Goal: Check status: Check status

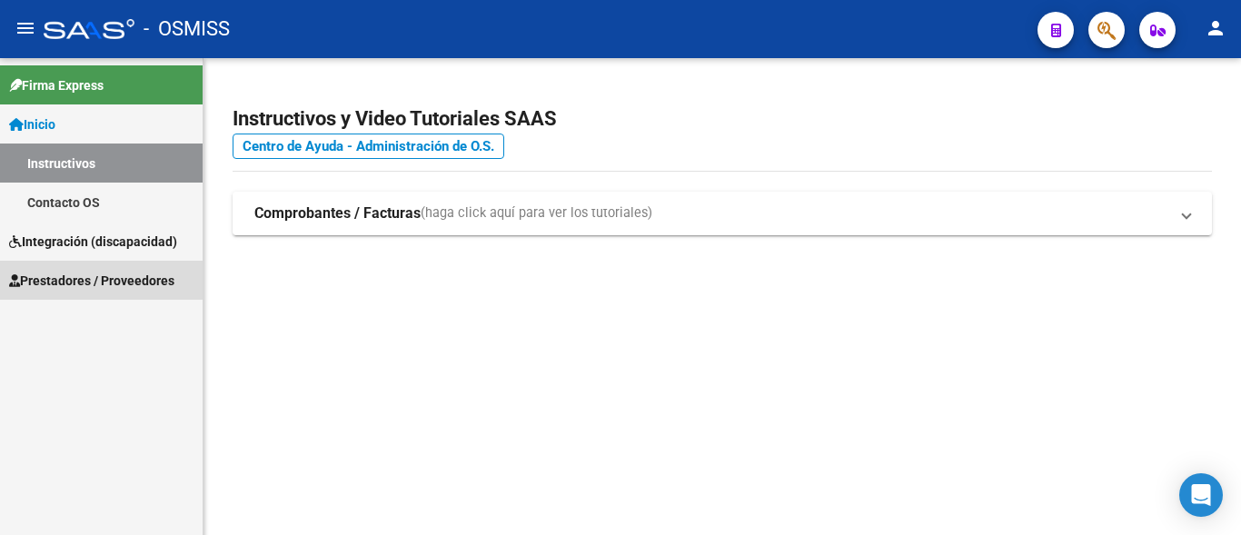
click at [109, 288] on span "Prestadores / Proveedores" at bounding box center [91, 281] width 165 height 20
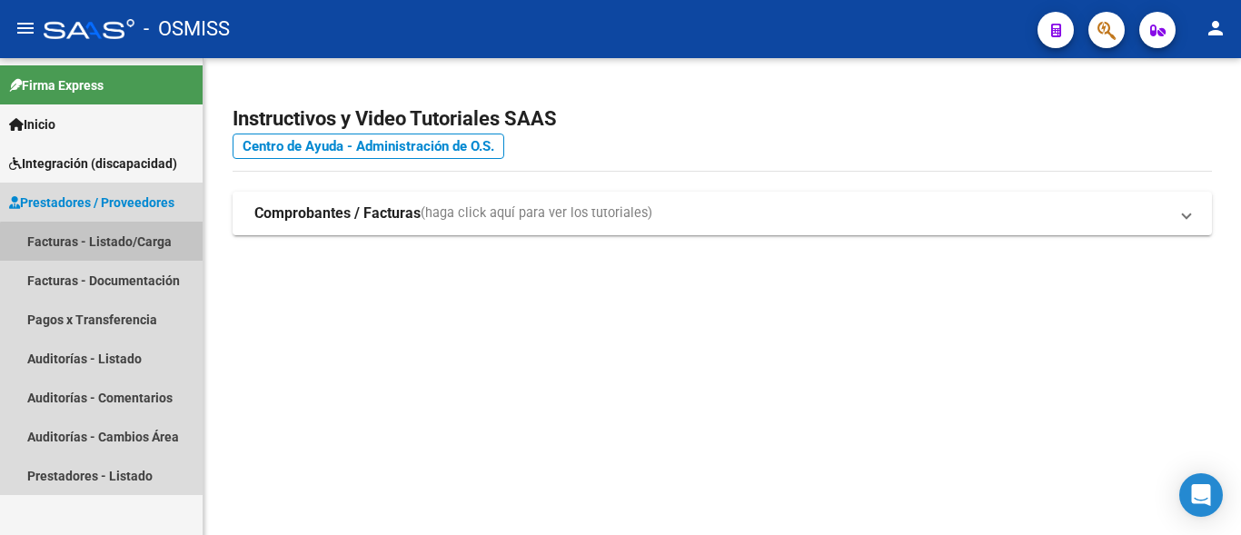
click at [116, 248] on link "Facturas - Listado/Carga" at bounding box center [101, 241] width 203 height 39
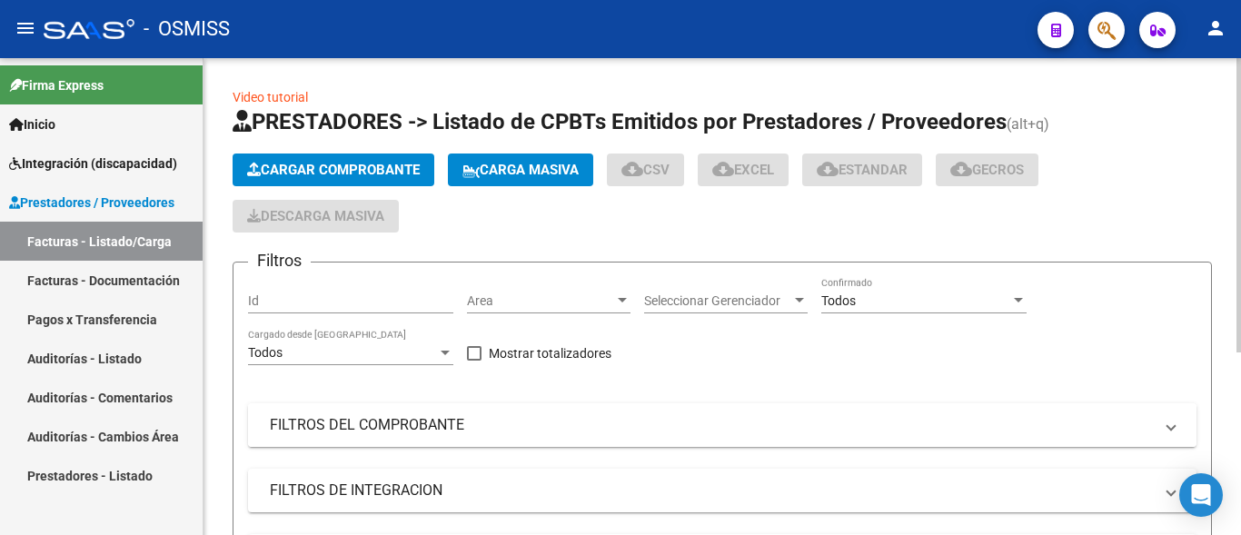
click at [345, 440] on mat-expansion-panel-header "FILTROS DEL COMPROBANTE" at bounding box center [722, 425] width 948 height 44
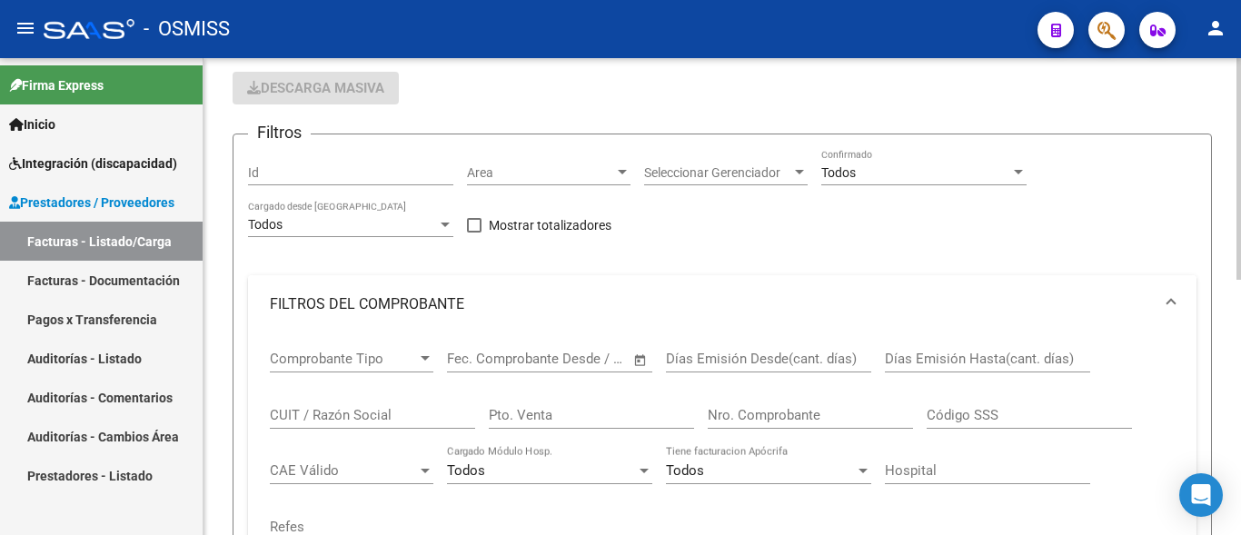
scroll to position [185, 0]
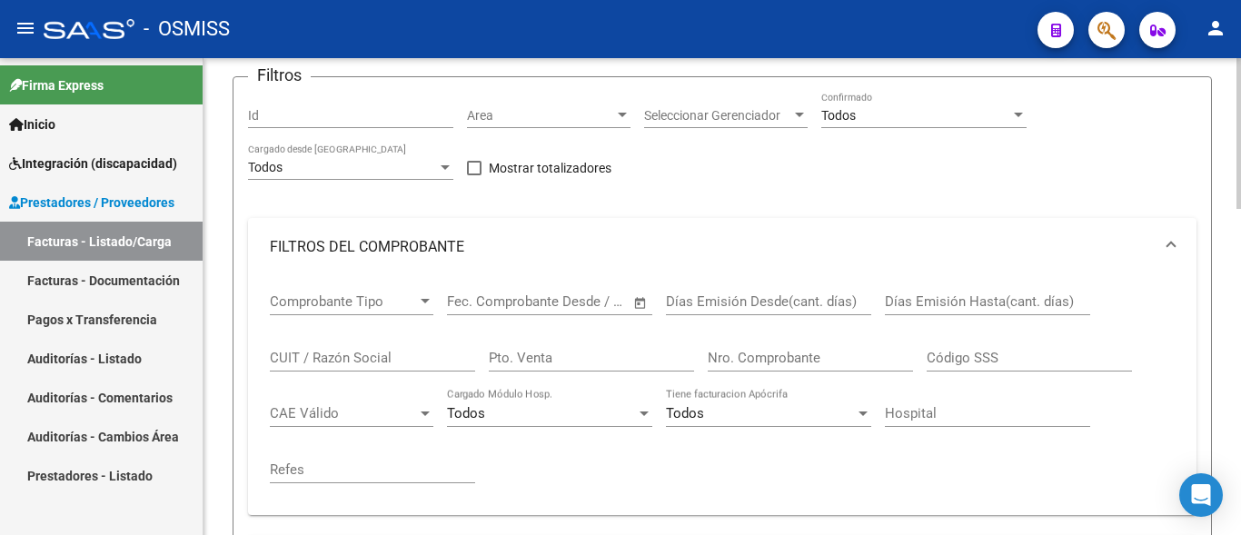
click at [367, 359] on input "CUIT / Razón Social" at bounding box center [372, 358] width 205 height 16
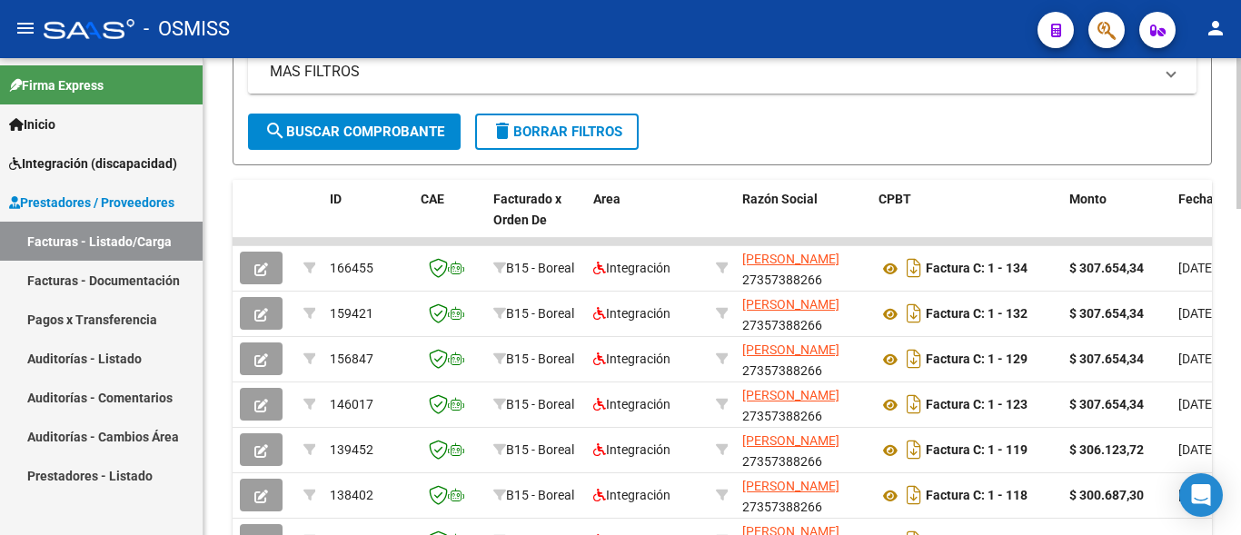
scroll to position [741, 0]
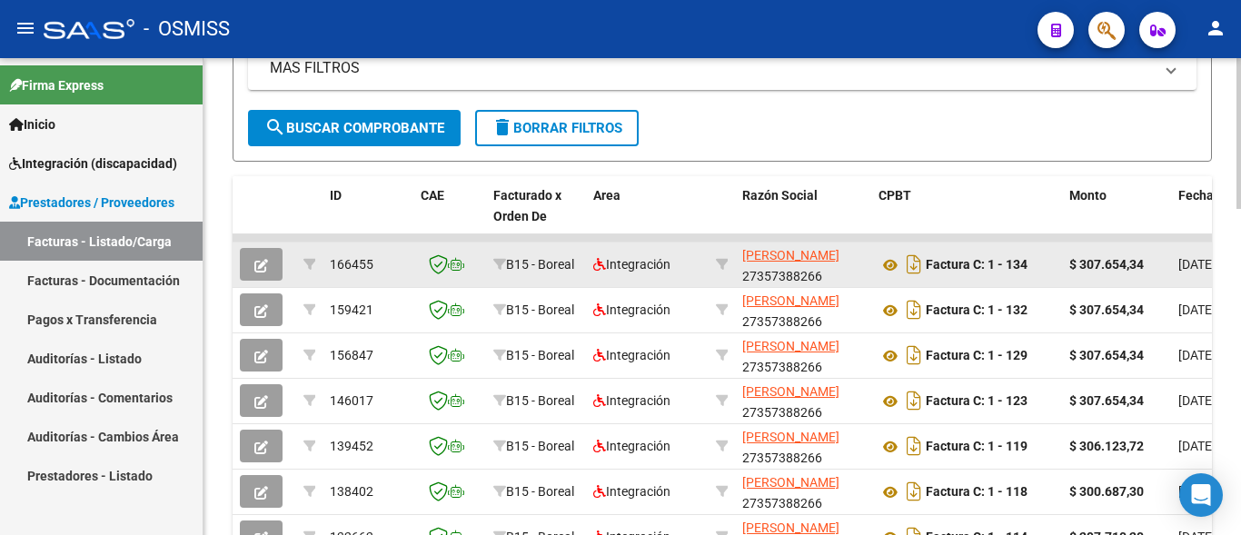
type input "[PERSON_NAME]"
click at [280, 265] on button "button" at bounding box center [261, 264] width 43 height 33
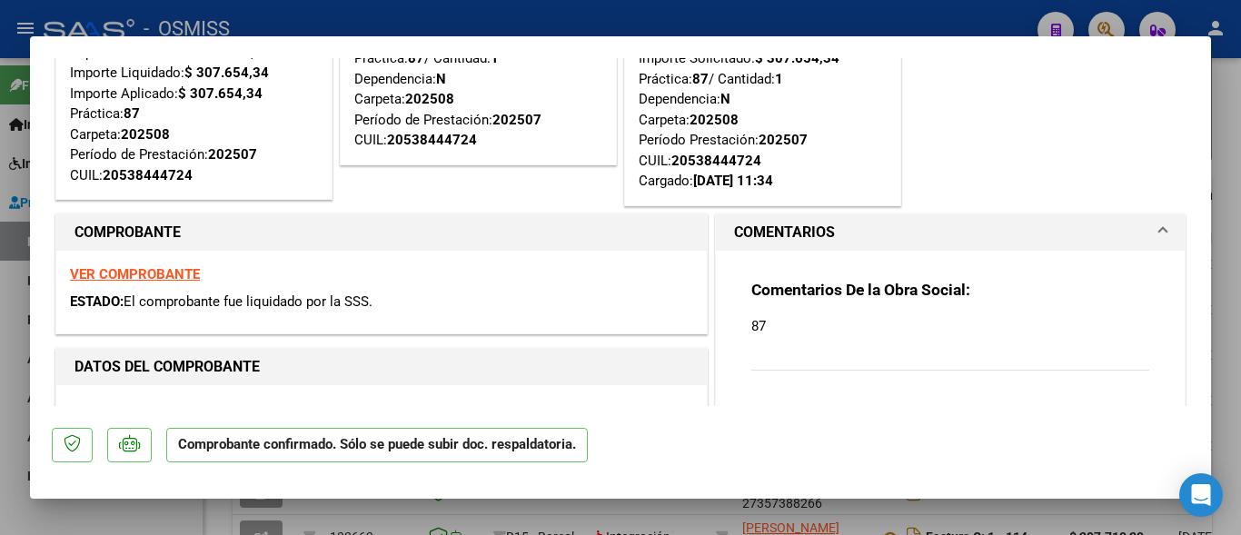
scroll to position [294, 0]
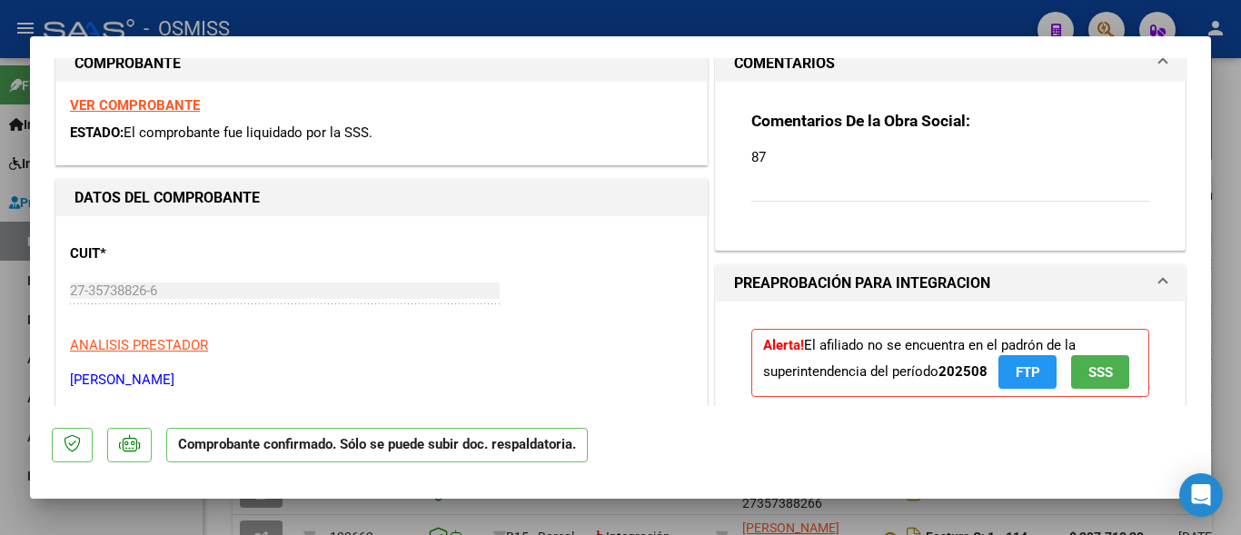
click at [172, 99] on strong "VER COMPROBANTE" at bounding box center [135, 105] width 130 height 16
click at [223, 524] on div at bounding box center [620, 267] width 1241 height 535
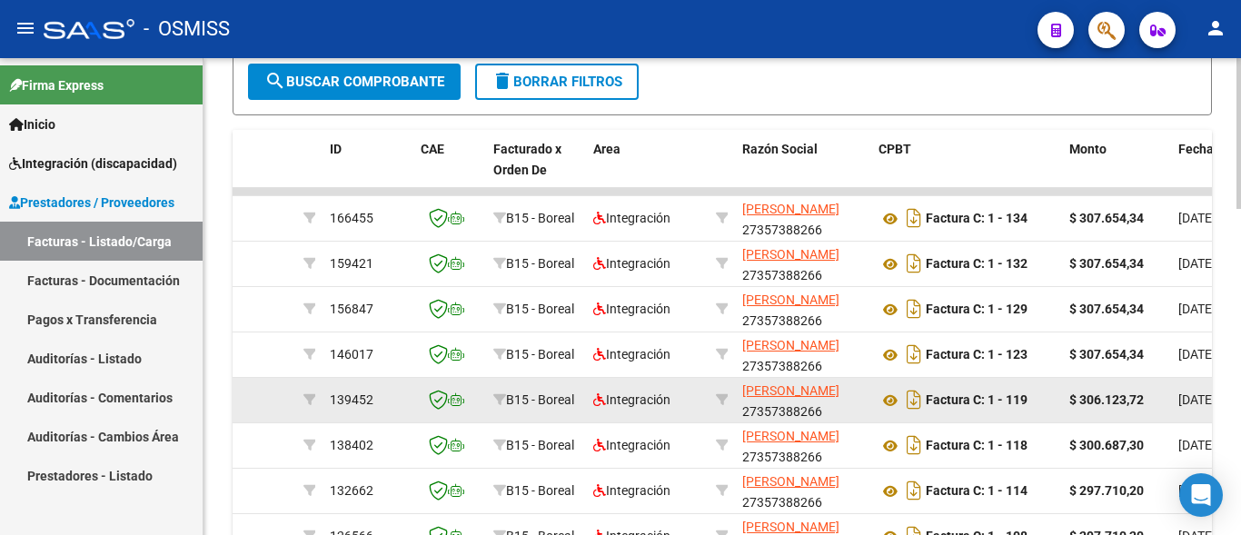
scroll to position [741, 0]
